Goal: Information Seeking & Learning: Learn about a topic

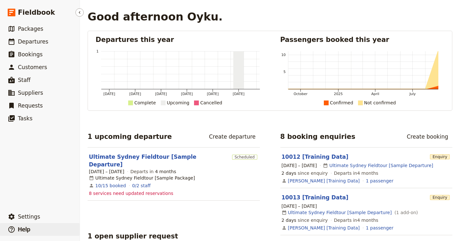
click at [32, 232] on button "​ Help" at bounding box center [40, 229] width 80 height 13
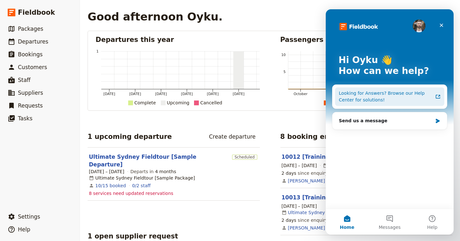
click at [366, 97] on div "Looking for Answers? Browse our Help Center for solutions!" at bounding box center [386, 96] width 94 height 13
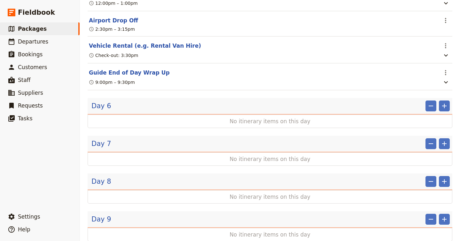
scroll to position [1416, 0]
